Goal: Check status: Check status

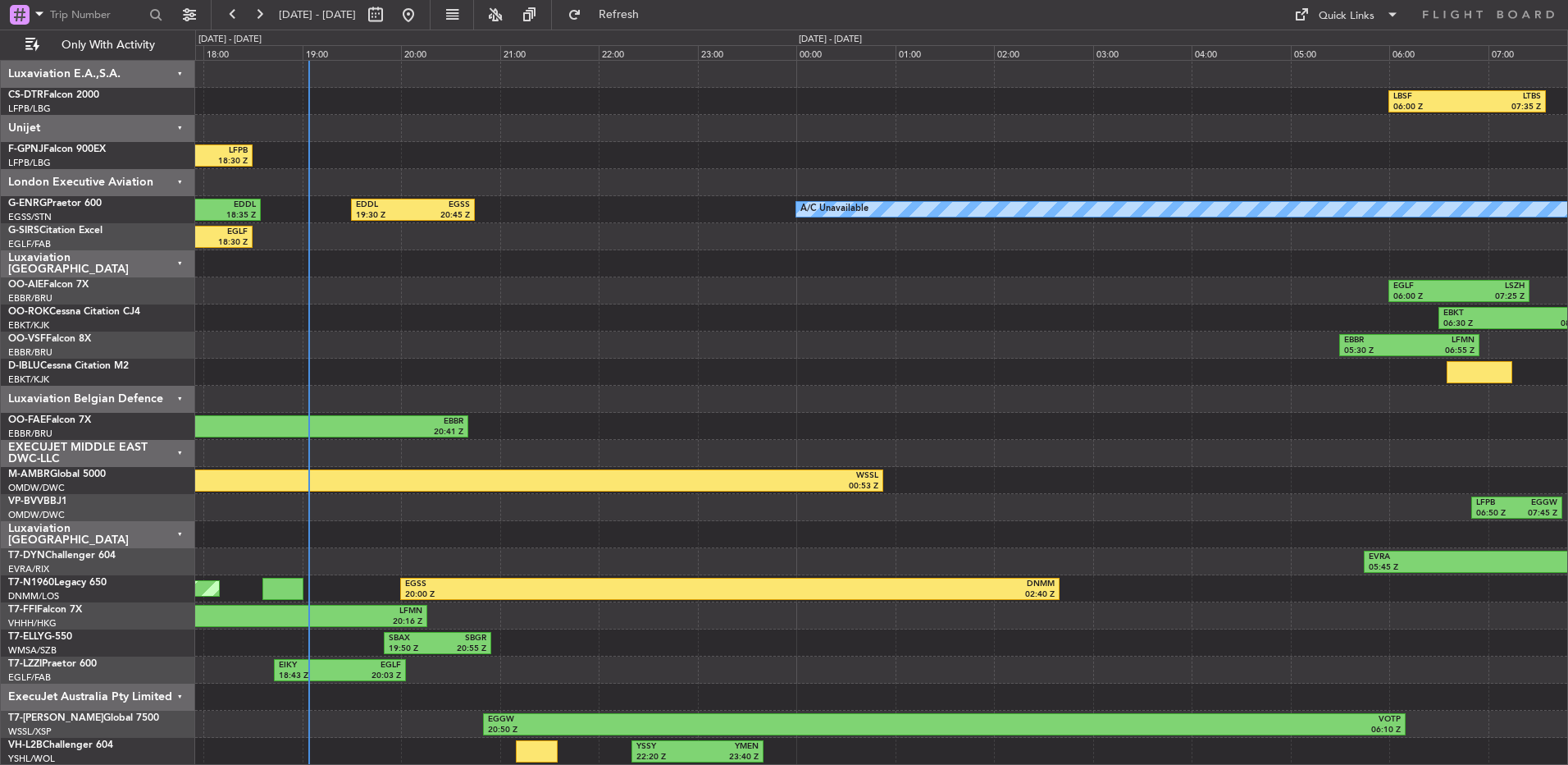
click at [164, 107] on div "LFPB/LBG Paris ([GEOGRAPHIC_DATA])" at bounding box center [101, 110] width 186 height 14
click at [171, 117] on div "Unijet" at bounding box center [98, 128] width 195 height 27
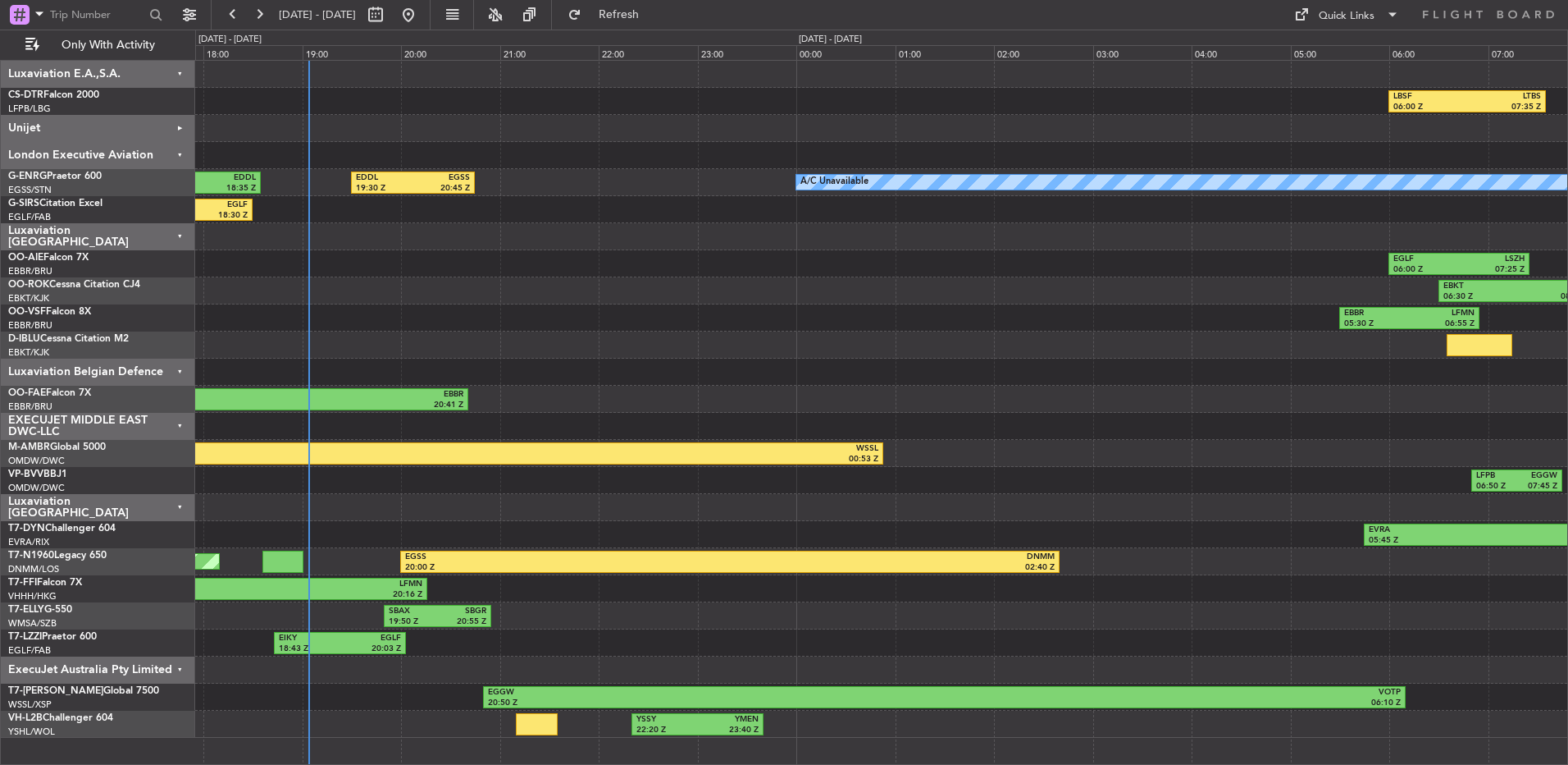
click at [172, 74] on div "Luxaviation E.A.,S.A." at bounding box center [98, 74] width 195 height 27
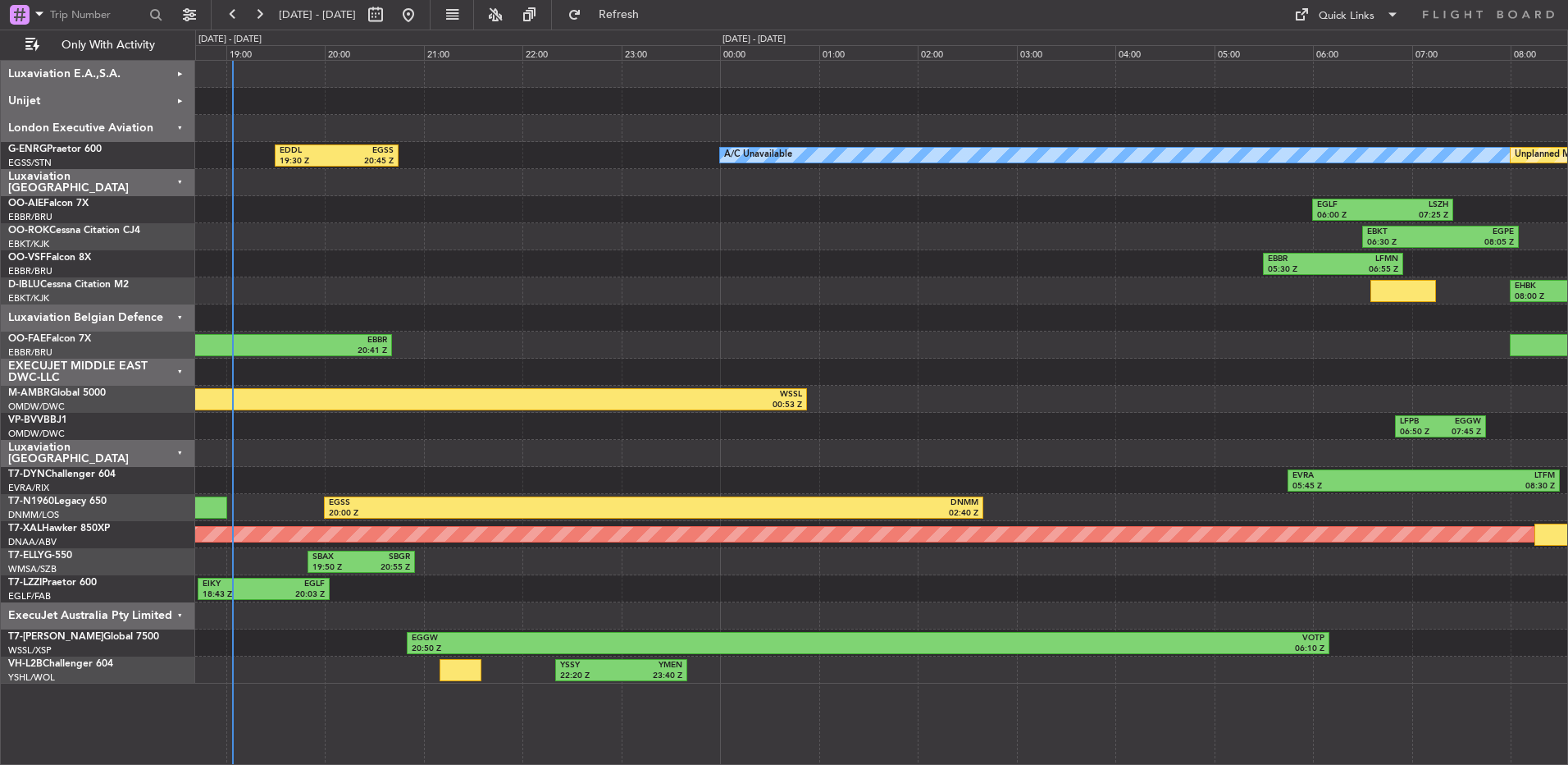
click at [125, 615] on div "ExecuJet Australia Pty Limited" at bounding box center [98, 615] width 195 height 27
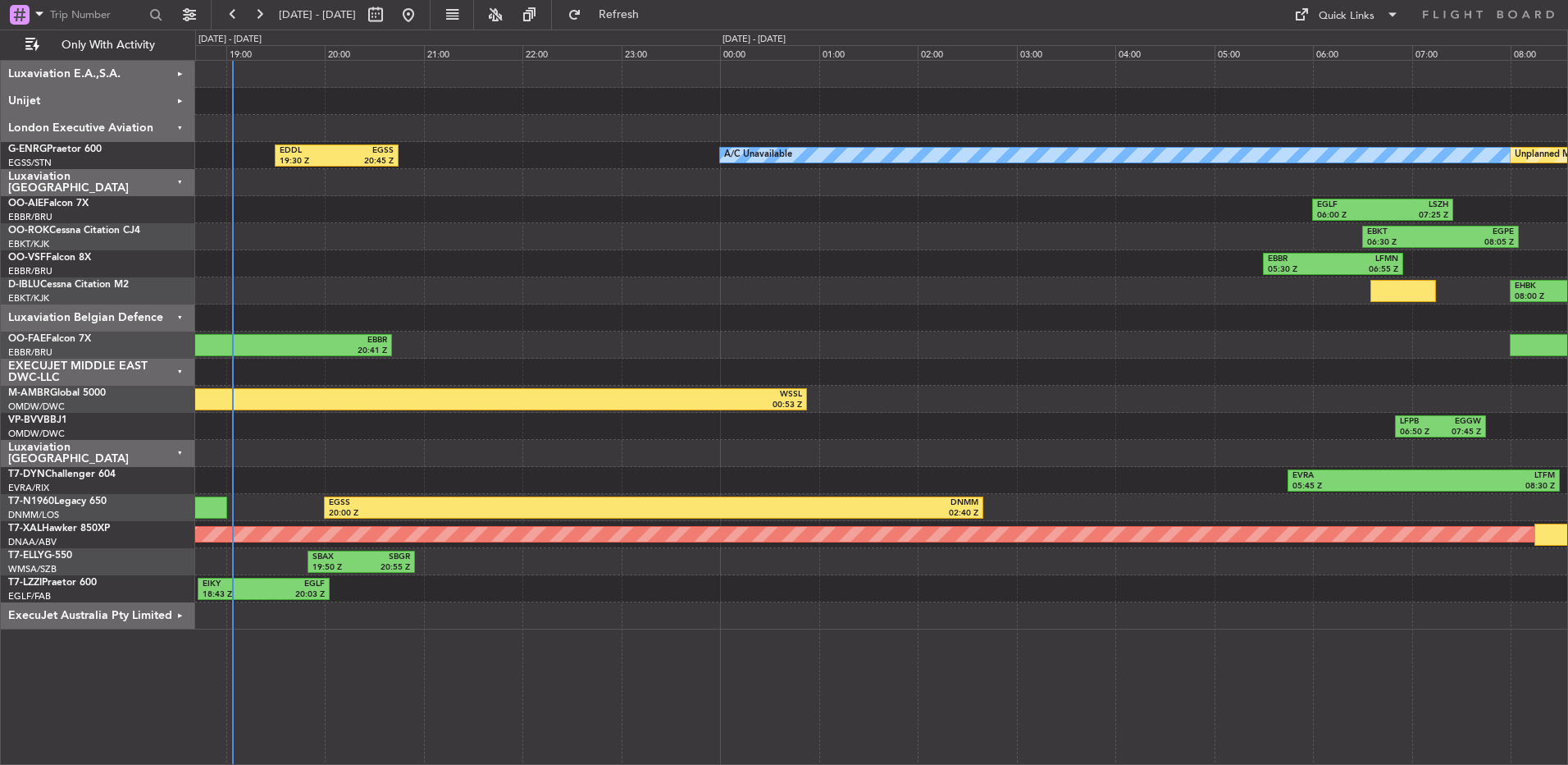
click at [154, 369] on div "EXECUJET MIDDLE EAST DWC-LLC" at bounding box center [98, 372] width 195 height 27
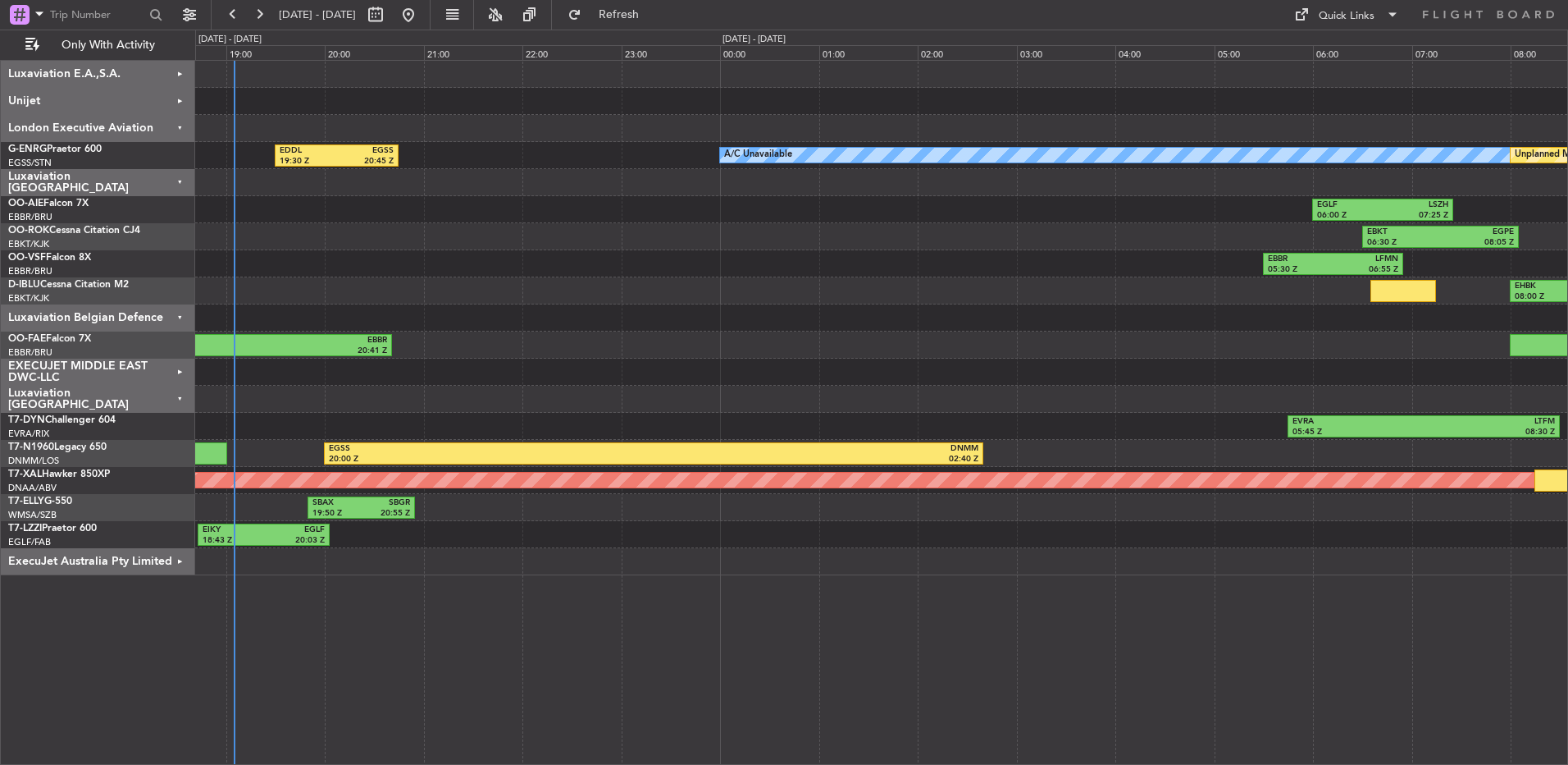
click at [578, 620] on div "A/C Unavailable EDDL 19:30 Z EGSS 20:45 Z Unplanned Maint [GEOGRAPHIC_DATA] ([G…" at bounding box center [882, 412] width 1373 height 705
click at [455, 764] on html "[DATE] - [DATE] Refresh Quick Links Only With Activity A/C Unavailable EDDL 19:…" at bounding box center [784, 382] width 1568 height 765
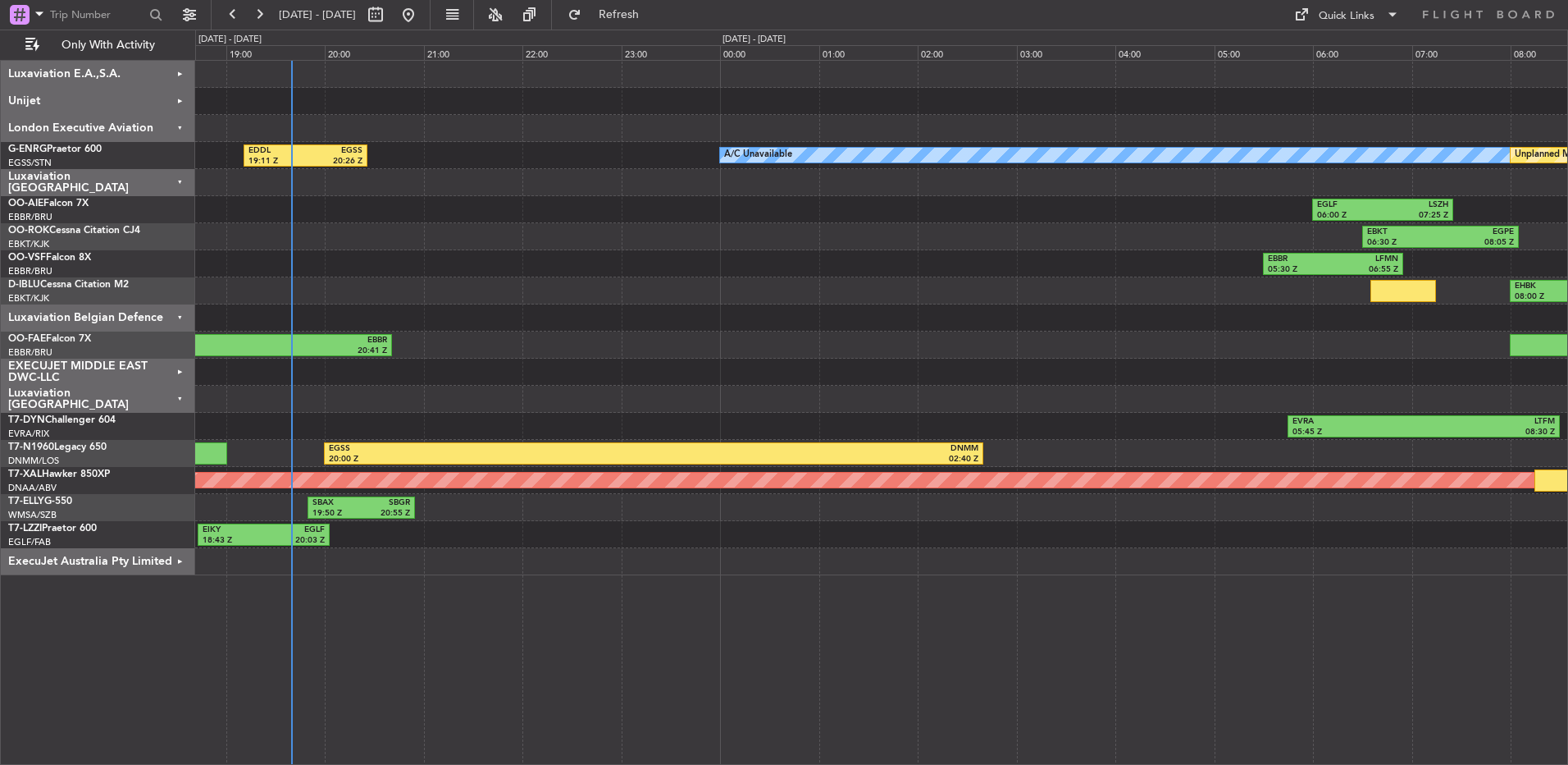
click at [699, 661] on div "A/C Unavailable Unplanned Maint [GEOGRAPHIC_DATA] ([GEOGRAPHIC_DATA]) EDDL 19:1…" at bounding box center [882, 412] width 1373 height 705
click at [573, 306] on div at bounding box center [882, 318] width 1372 height 27
click at [677, 254] on div "EBBR 05:30 Z LFMN 06:55 Z" at bounding box center [882, 263] width 1372 height 27
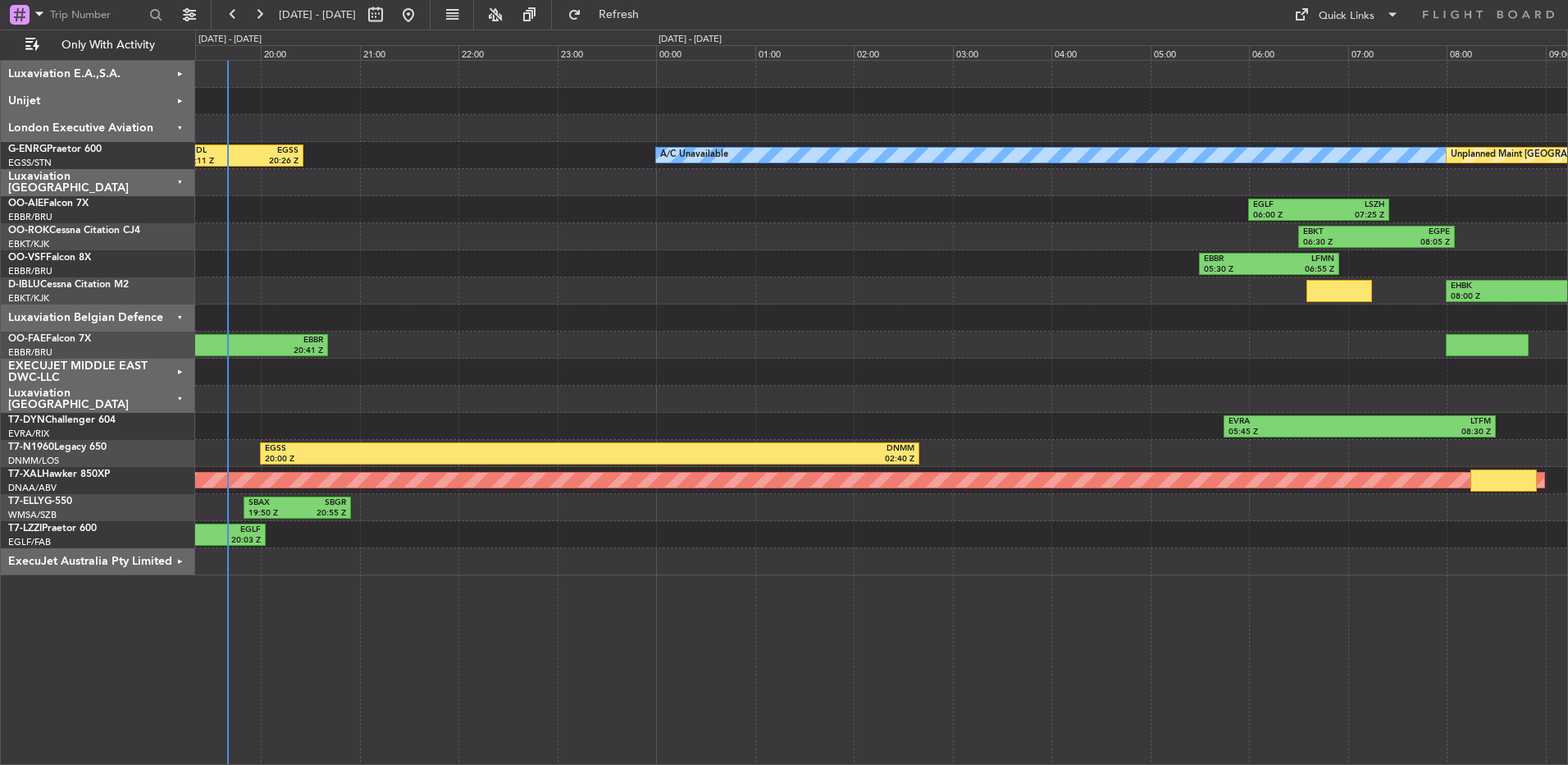
click at [325, 268] on div "EBBR 05:30 Z LFMN 06:55 Z" at bounding box center [882, 263] width 1372 height 27
